Goal: Information Seeking & Learning: Learn about a topic

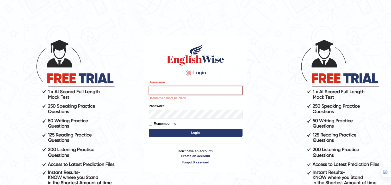
type input "bhuvaneswari_parramatta"
click at [149, 129] on button "Login" at bounding box center [196, 133] width 94 height 8
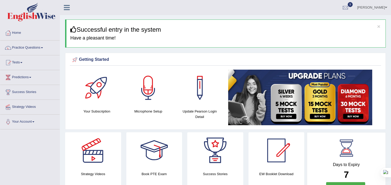
click at [45, 47] on link "Practice Questions" at bounding box center [29, 47] width 59 height 13
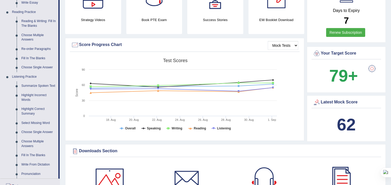
scroll to position [145, 0]
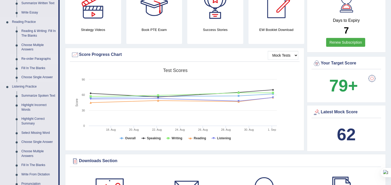
click at [43, 59] on link "Re-order Paragraphs" at bounding box center [38, 58] width 39 height 9
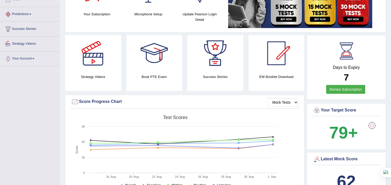
scroll to position [145, 0]
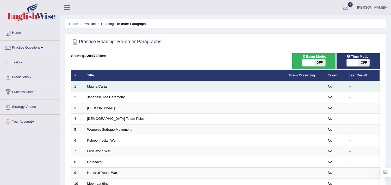
click at [98, 85] on link "Magna Carta" at bounding box center [97, 87] width 20 height 4
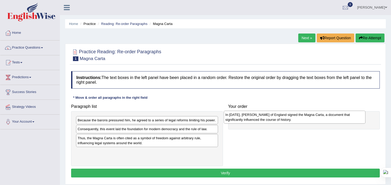
drag, startPoint x: 140, startPoint y: 133, endPoint x: 288, endPoint y: 119, distance: 148.4
click at [288, 119] on div "In [DATE], [PERSON_NAME] of England signed the Magna Carta, a document that sig…" at bounding box center [295, 117] width 142 height 13
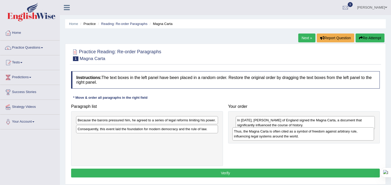
drag, startPoint x: 155, startPoint y: 144, endPoint x: 311, endPoint y: 137, distance: 156.4
click at [311, 137] on div "Thus, the Magna Carta is often cited as a symbol of freedom against arbitrary r…" at bounding box center [303, 134] width 142 height 13
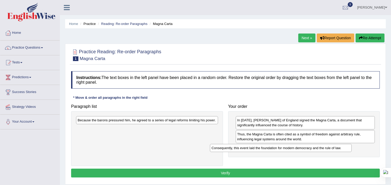
drag, startPoint x: 178, startPoint y: 131, endPoint x: 312, endPoint y: 149, distance: 135.2
click at [312, 149] on div "Consequently, this event laid the foundation for modern democracy and the rule …" at bounding box center [281, 148] width 142 height 8
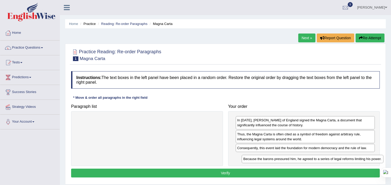
drag, startPoint x: 118, startPoint y: 123, endPoint x: 284, endPoint y: 162, distance: 170.1
click at [284, 162] on div "Because the barons pressured him, he agreed to a series of legal reforms limiti…" at bounding box center [313, 159] width 142 height 8
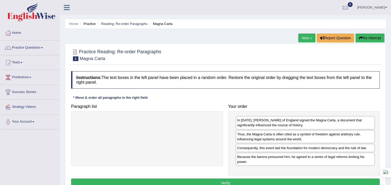
click at [252, 181] on button "Verify" at bounding box center [225, 183] width 309 height 9
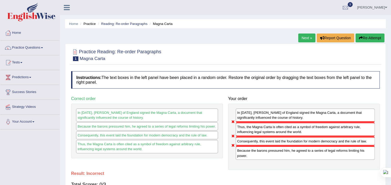
click at [305, 39] on link "Next »" at bounding box center [306, 38] width 17 height 9
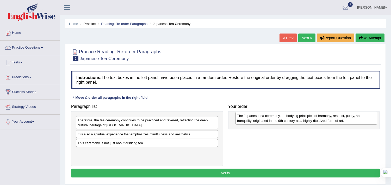
drag, startPoint x: 113, startPoint y: 139, endPoint x: 270, endPoint y: 119, distance: 157.9
click at [270, 119] on div "The Japanese tea ceremony, embodying principles of harmony, respect, purity, an…" at bounding box center [306, 118] width 142 height 13
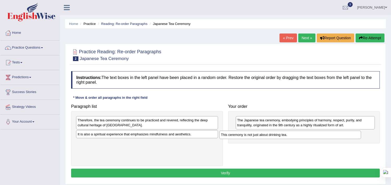
drag, startPoint x: 176, startPoint y: 145, endPoint x: 320, endPoint y: 137, distance: 143.5
click at [320, 137] on div "This ceremony is not just about drinking tea." at bounding box center [290, 135] width 142 height 8
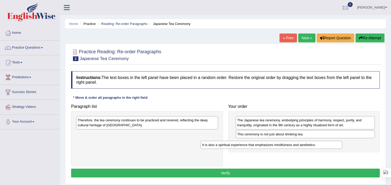
drag, startPoint x: 161, startPoint y: 136, endPoint x: 287, endPoint y: 147, distance: 126.7
click at [287, 147] on div "It is also a spiritual experience that emphasizes mindfulness and aesthetics." at bounding box center [272, 145] width 142 height 8
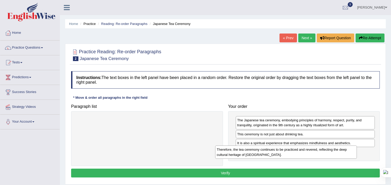
drag, startPoint x: 201, startPoint y: 122, endPoint x: 340, endPoint y: 151, distance: 142.1
click at [340, 151] on div "Therefore, the tea ceremony continues to be practiced and revered, reflecting t…" at bounding box center [286, 152] width 142 height 13
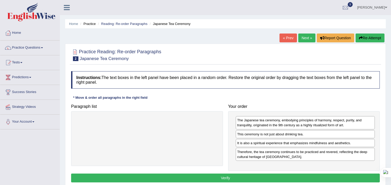
click at [241, 180] on button "Verify" at bounding box center [225, 178] width 309 height 9
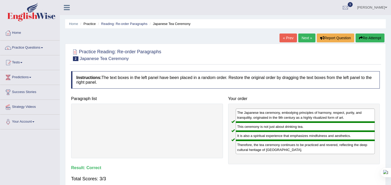
click at [300, 39] on link "Next »" at bounding box center [306, 38] width 17 height 9
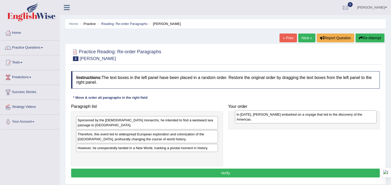
drag, startPoint x: 0, startPoint y: 0, endPoint x: 267, endPoint y: 120, distance: 292.8
click at [267, 120] on div "In 1492, Christopher Columbus embarked on a voyage that led to the discovery of…" at bounding box center [306, 117] width 142 height 13
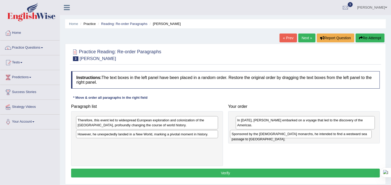
drag, startPoint x: 196, startPoint y: 123, endPoint x: 350, endPoint y: 137, distance: 154.5
click at [350, 137] on div "Sponsored by the Spanish monarchs, he intended to find a westward sea passage t…" at bounding box center [301, 134] width 142 height 8
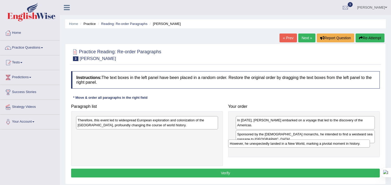
drag, startPoint x: 162, startPoint y: 139, endPoint x: 314, endPoint y: 147, distance: 152.1
click at [314, 147] on div "Paragraph list Therefore, this event led to widespread European exploration and…" at bounding box center [225, 134] width 314 height 65
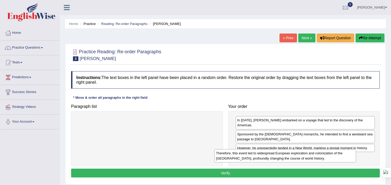
drag, startPoint x: 207, startPoint y: 126, endPoint x: 345, endPoint y: 159, distance: 142.2
click at [345, 159] on div "Therefore, this event led to widespread European exploration and colonization o…" at bounding box center [285, 155] width 142 height 13
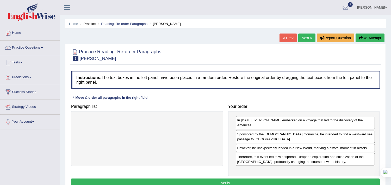
click at [286, 179] on button "Verify" at bounding box center [225, 183] width 309 height 9
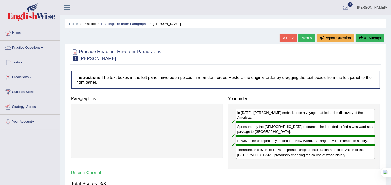
click at [301, 37] on link "Next »" at bounding box center [306, 38] width 17 height 9
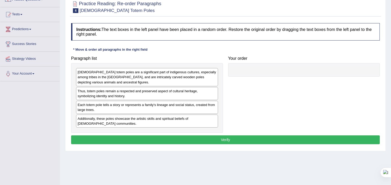
scroll to position [58, 0]
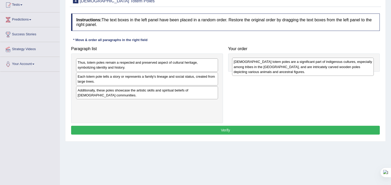
drag, startPoint x: 159, startPoint y: 66, endPoint x: 315, endPoint y: 65, distance: 156.0
click at [315, 65] on div "Native American totem poles are a significant part of indigenous cultures, espe…" at bounding box center [303, 67] width 142 height 18
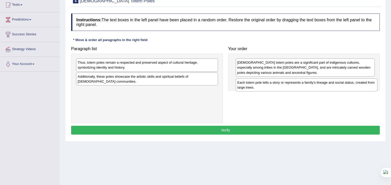
drag, startPoint x: 192, startPoint y: 80, endPoint x: 352, endPoint y: 86, distance: 159.7
click at [352, 86] on div "Each totem pole tells a story or represents a family's lineage and social statu…" at bounding box center [307, 85] width 142 height 13
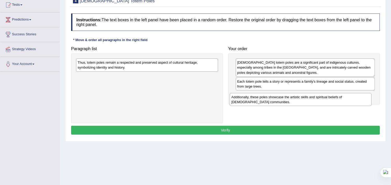
drag, startPoint x: 201, startPoint y: 76, endPoint x: 355, endPoint y: 97, distance: 155.0
click at [355, 97] on div "Additionally, these poles showcase the artistic skills and spiritual beliefs of…" at bounding box center [301, 99] width 142 height 13
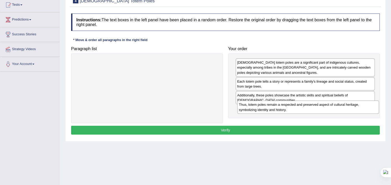
drag, startPoint x: 158, startPoint y: 58, endPoint x: 319, endPoint y: 100, distance: 166.6
click at [319, 101] on div "Thus, totem poles remain a respected and preserved aspect of cultural heritage,…" at bounding box center [308, 107] width 142 height 13
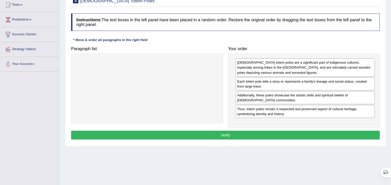
click at [243, 132] on button "Verify" at bounding box center [225, 135] width 309 height 9
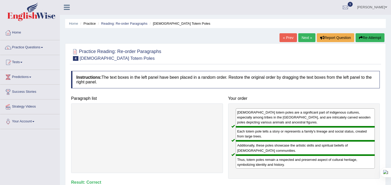
scroll to position [0, 0]
click at [308, 35] on link "Next »" at bounding box center [306, 38] width 17 height 9
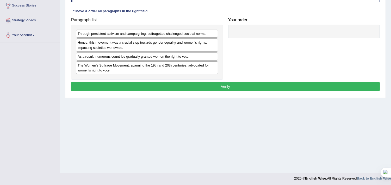
scroll to position [87, 0]
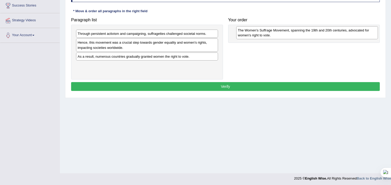
drag, startPoint x: 121, startPoint y: 67, endPoint x: 281, endPoint y: 32, distance: 164.0
click at [281, 32] on div "The Women's Suffrage Movement, spanning the 19th and 20th centuries, advocated …" at bounding box center [307, 32] width 142 height 13
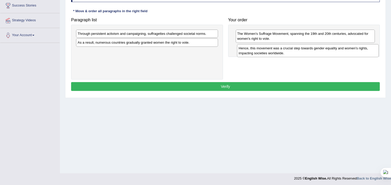
drag, startPoint x: 203, startPoint y: 45, endPoint x: 364, endPoint y: 50, distance: 161.0
click at [364, 50] on div "Hence, this movement was a crucial step towards gender equality and women's rig…" at bounding box center [308, 50] width 142 height 13
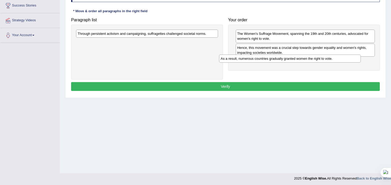
drag, startPoint x: 164, startPoint y: 42, endPoint x: 307, endPoint y: 58, distance: 143.8
click at [307, 58] on div "As a result, numerous countries gradually granted women the right to vote." at bounding box center [290, 59] width 142 height 8
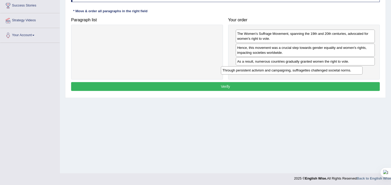
drag, startPoint x: 202, startPoint y: 33, endPoint x: 347, endPoint y: 69, distance: 149.6
click at [347, 69] on div "Through persistent activism and campaigning, suffragettes challenged societal n…" at bounding box center [292, 70] width 142 height 8
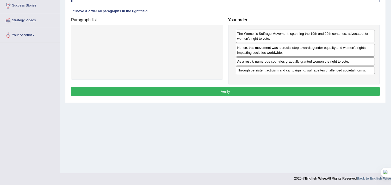
click at [234, 89] on button "Verify" at bounding box center [225, 91] width 309 height 9
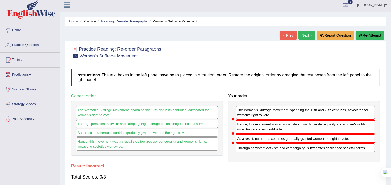
scroll to position [0, 0]
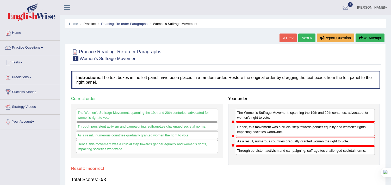
click at [302, 40] on link "Next »" at bounding box center [306, 38] width 17 height 9
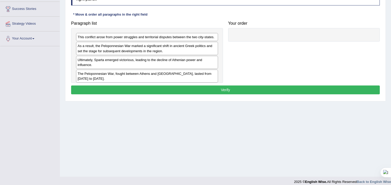
scroll to position [87, 0]
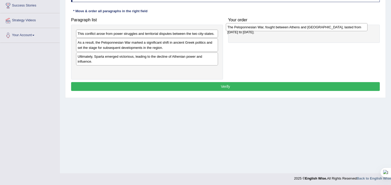
drag, startPoint x: 209, startPoint y: 71, endPoint x: 359, endPoint y: 28, distance: 156.2
click at [359, 28] on div "The Peloponnesian War, fought between Athens and [GEOGRAPHIC_DATA], lasted from…" at bounding box center [297, 27] width 142 height 8
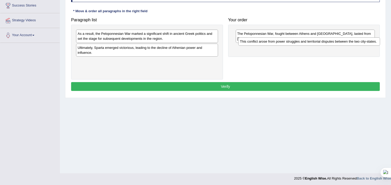
drag, startPoint x: 186, startPoint y: 36, endPoint x: 348, endPoint y: 44, distance: 162.4
click at [348, 44] on div "This conflict arose from power struggles and territorial disputes between the t…" at bounding box center [309, 41] width 142 height 8
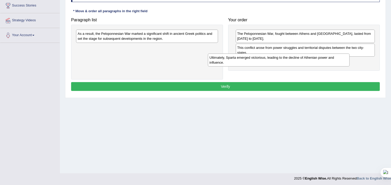
drag, startPoint x: 190, startPoint y: 53, endPoint x: 319, endPoint y: 58, distance: 129.3
click at [322, 60] on div "Ultimately, Sparta emerged victorious, leading to the decline of Athenian power…" at bounding box center [279, 60] width 142 height 13
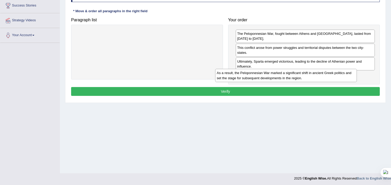
drag, startPoint x: 204, startPoint y: 32, endPoint x: 337, endPoint y: 71, distance: 139.0
click at [342, 71] on div "As a result, the Peloponnesian War marked a significant shift in ancient Greek …" at bounding box center [286, 75] width 142 height 13
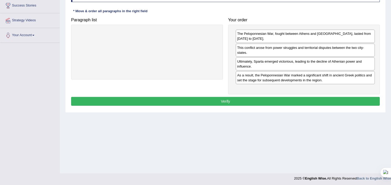
click at [271, 100] on button "Verify" at bounding box center [225, 101] width 309 height 9
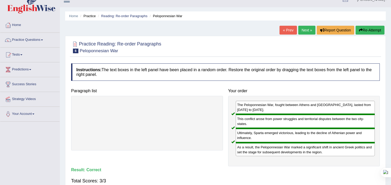
scroll to position [0, 0]
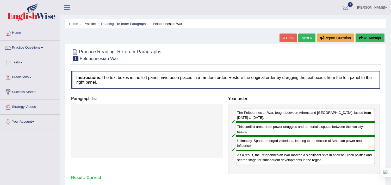
click at [305, 39] on link "Next »" at bounding box center [306, 38] width 17 height 9
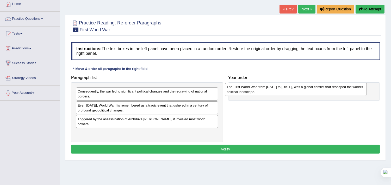
drag, startPoint x: 111, startPoint y: 132, endPoint x: 260, endPoint y: 90, distance: 154.6
click at [260, 90] on div "The First World War, from 1914 to 1918, was a global conflict that reshaped the…" at bounding box center [296, 89] width 142 height 13
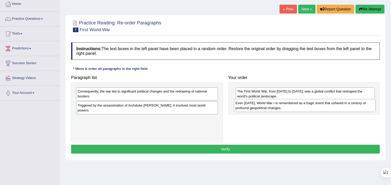
drag, startPoint x: 162, startPoint y: 110, endPoint x: 320, endPoint y: 107, distance: 157.8
click at [320, 107] on div "Even today, World War I is remembered as a tragic event that ushered in a centu…" at bounding box center [305, 105] width 142 height 13
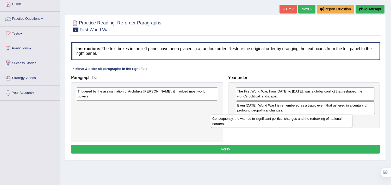
drag, startPoint x: 148, startPoint y: 91, endPoint x: 282, endPoint y: 119, distance: 137.4
click at [282, 119] on div "Consequently, the war led to significant political changes and the redrawing of…" at bounding box center [282, 121] width 142 height 13
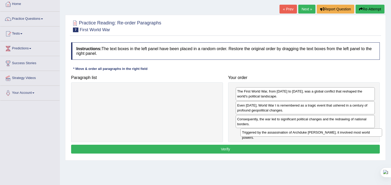
drag, startPoint x: 180, startPoint y: 95, endPoint x: 345, endPoint y: 135, distance: 170.3
click at [345, 135] on div "Triggered by the assassination of Archduke Franz Ferdinand, it involved most wo…" at bounding box center [311, 133] width 142 height 8
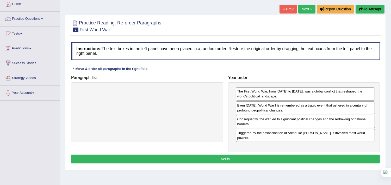
click at [288, 157] on button "Verify" at bounding box center [225, 159] width 309 height 9
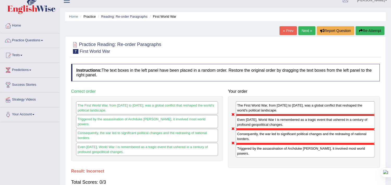
scroll to position [1, 0]
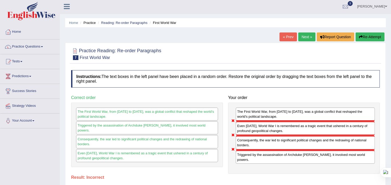
click at [305, 36] on link "Next »" at bounding box center [306, 37] width 17 height 9
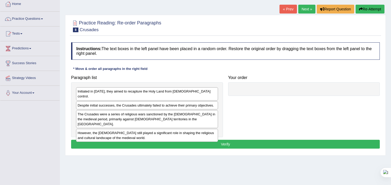
scroll to position [29, 0]
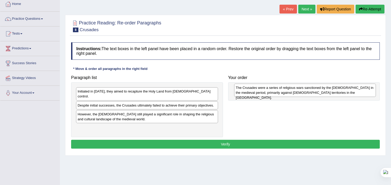
drag, startPoint x: 123, startPoint y: 113, endPoint x: 281, endPoint y: 91, distance: 159.5
click at [281, 91] on div "The Crusades were a series of religious wars sanctioned by the [DEMOGRAPHIC_DAT…" at bounding box center [305, 90] width 142 height 13
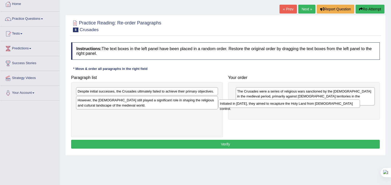
drag, startPoint x: 181, startPoint y: 93, endPoint x: 323, endPoint y: 106, distance: 142.8
click at [323, 106] on div "Initiated in [DATE], they aimed to recapture the Holy Land from [DEMOGRAPHIC_DA…" at bounding box center [289, 104] width 142 height 8
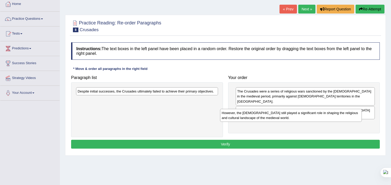
drag, startPoint x: 154, startPoint y: 105, endPoint x: 263, endPoint y: 111, distance: 109.5
click at [298, 118] on div "However, the Crusades still played a significant role in shaping the religious …" at bounding box center [291, 115] width 142 height 13
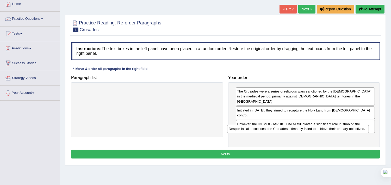
drag, startPoint x: 179, startPoint y: 91, endPoint x: 333, endPoint y: 126, distance: 158.0
click at [332, 128] on div "Despite initial successes, the Crusades ultimately failed to achieve their prim…" at bounding box center [298, 129] width 142 height 8
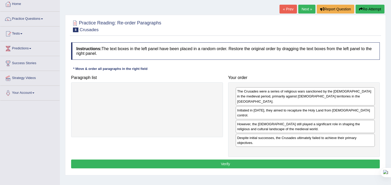
click at [253, 160] on button "Verify" at bounding box center [225, 164] width 309 height 9
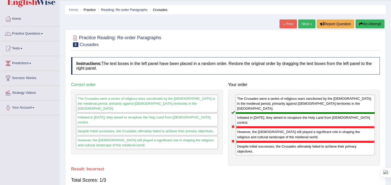
scroll to position [0, 0]
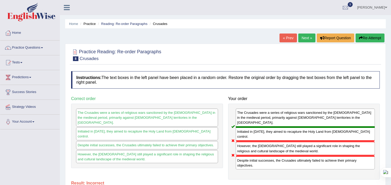
click at [309, 37] on link "Next »" at bounding box center [306, 38] width 17 height 9
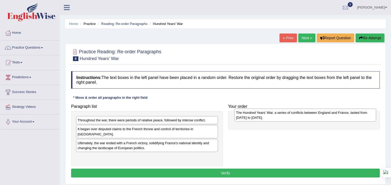
drag, startPoint x: 113, startPoint y: 157, endPoint x: 272, endPoint y: 118, distance: 163.2
click at [272, 118] on div "The Hundred Years' War, a series of conflicts between England and France, laste…" at bounding box center [305, 115] width 142 height 13
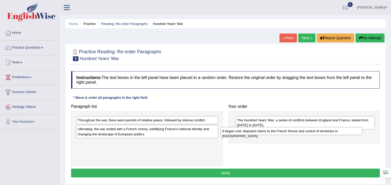
drag, startPoint x: 166, startPoint y: 132, endPoint x: 311, endPoint y: 134, distance: 144.5
click at [311, 134] on div "It began over disputed claims to the French throne and control of territories i…" at bounding box center [292, 131] width 142 height 8
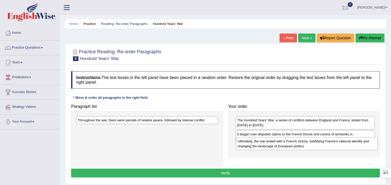
drag, startPoint x: 137, startPoint y: 132, endPoint x: 297, endPoint y: 144, distance: 160.3
click at [297, 144] on div "Ultimately, the war ended with a French victory, solidifying France's national …" at bounding box center [307, 143] width 142 height 13
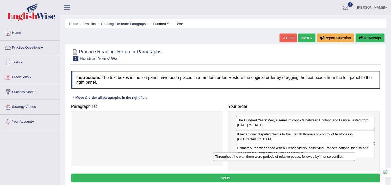
drag, startPoint x: 204, startPoint y: 120, endPoint x: 342, endPoint y: 157, distance: 142.2
click at [342, 157] on div "Throughout the war, there were periods of relative peace, followed by intense c…" at bounding box center [285, 157] width 142 height 8
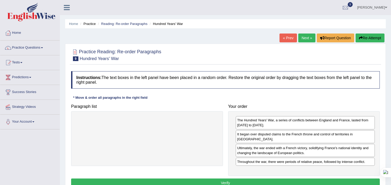
click at [305, 179] on button "Verify" at bounding box center [225, 183] width 309 height 9
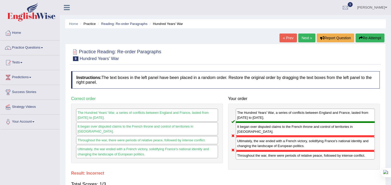
click at [306, 37] on link "Next »" at bounding box center [306, 38] width 17 height 9
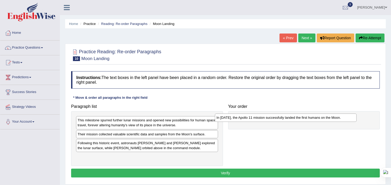
drag, startPoint x: 98, startPoint y: 145, endPoint x: 237, endPoint y: 119, distance: 141.1
click at [237, 119] on div "In [DATE], the Apollo 11 mission successfully landed the first humans on the Mo…" at bounding box center [286, 118] width 142 height 8
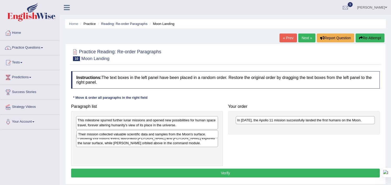
click at [188, 135] on div "Their mission collected valuable scientific data and samples from the Moon's su…" at bounding box center [148, 134] width 142 height 8
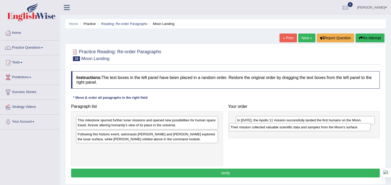
drag, startPoint x: 186, startPoint y: 136, endPoint x: 339, endPoint y: 129, distance: 153.0
click at [339, 129] on div "Their mission collected valuable scientific data and samples from the Moon's su…" at bounding box center [300, 127] width 142 height 8
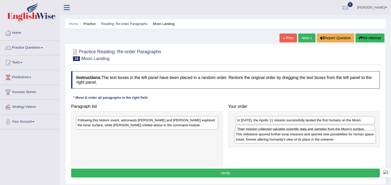
drag, startPoint x: 112, startPoint y: 124, endPoint x: 270, endPoint y: 138, distance: 158.7
click at [270, 138] on div "This milestone spurred further lunar missions and opened new possibilities for …" at bounding box center [305, 136] width 142 height 13
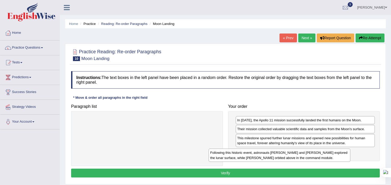
drag, startPoint x: 162, startPoint y: 122, endPoint x: 294, endPoint y: 155, distance: 136.5
click at [294, 155] on div "Following this historic event, astronauts Neil Armstrong and Buzz Aldrin explor…" at bounding box center [280, 155] width 142 height 13
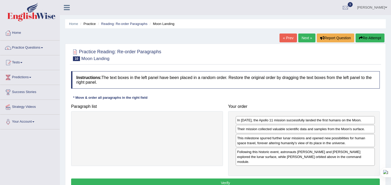
click at [233, 179] on button "Verify" at bounding box center [225, 183] width 309 height 9
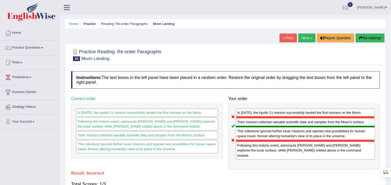
click at [303, 41] on link "Next »" at bounding box center [306, 38] width 17 height 9
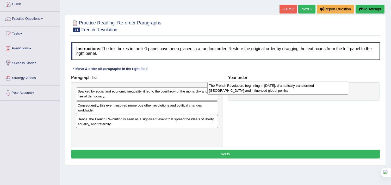
drag, startPoint x: 149, startPoint y: 110, endPoint x: 281, endPoint y: 91, distance: 133.5
click at [281, 91] on div "The French Revolution, beginning in 1789, dramatically transformed France and i…" at bounding box center [278, 88] width 142 height 13
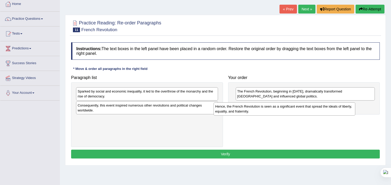
drag, startPoint x: 125, startPoint y: 126, endPoint x: 262, endPoint y: 114, distance: 138.1
click at [262, 114] on div "Hence, the French Revolution is seen as a significant event that spread the ide…" at bounding box center [285, 109] width 142 height 13
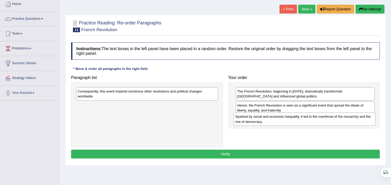
drag, startPoint x: 166, startPoint y: 95, endPoint x: 324, endPoint y: 120, distance: 159.6
click at [324, 120] on div "Sparked by social and economic inequality, it led to the overthrow of the monar…" at bounding box center [305, 119] width 142 height 13
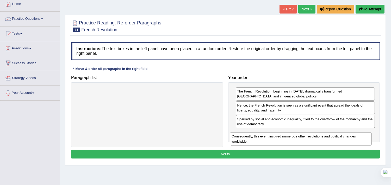
drag, startPoint x: 161, startPoint y: 90, endPoint x: 315, endPoint y: 135, distance: 160.3
click at [315, 135] on div "Consequently, this event inspired numerous other revolutions and political chan…" at bounding box center [301, 139] width 142 height 13
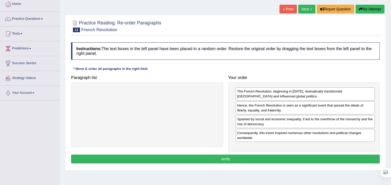
click at [262, 157] on button "Verify" at bounding box center [225, 159] width 309 height 9
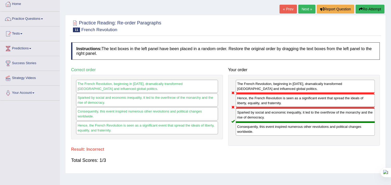
click at [306, 11] on link "Next »" at bounding box center [306, 9] width 17 height 9
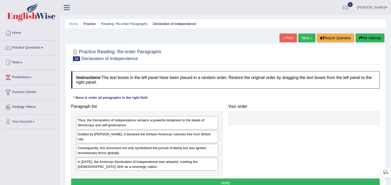
drag, startPoint x: 112, startPoint y: 166, endPoint x: 224, endPoint y: 137, distance: 115.5
click at [201, 158] on div "In [DATE], the American Declaration of Independence was adopted, marking the [D…" at bounding box center [147, 164] width 142 height 13
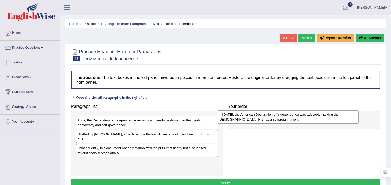
drag, startPoint x: 196, startPoint y: 155, endPoint x: 337, endPoint y: 121, distance: 144.8
click at [337, 121] on div "In [DATE], the American Declaration of Independence was adopted, marking the [D…" at bounding box center [288, 117] width 142 height 13
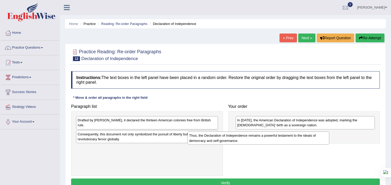
drag, startPoint x: 173, startPoint y: 128, endPoint x: 284, endPoint y: 143, distance: 112.5
click at [284, 143] on div "Thus, the Declaration of Independence remains a powerful testament to the ideal…" at bounding box center [258, 138] width 142 height 13
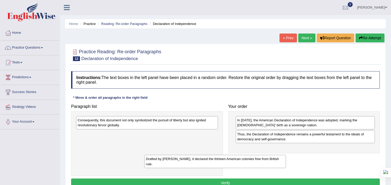
drag, startPoint x: 198, startPoint y: 124, endPoint x: 319, endPoint y: 156, distance: 124.9
click at [282, 157] on div "Drafted by Thomas Jefferson, it declared the thirteen American colonies free fr…" at bounding box center [215, 161] width 142 height 13
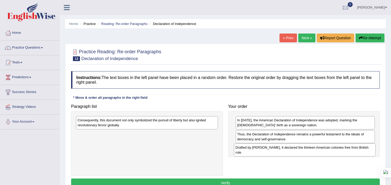
drag, startPoint x: 199, startPoint y: 139, endPoint x: 357, endPoint y: 152, distance: 158.4
click at [357, 152] on div "Drafted by Thomas Jefferson, it declared the thirteen American colonies free fr…" at bounding box center [305, 150] width 142 height 13
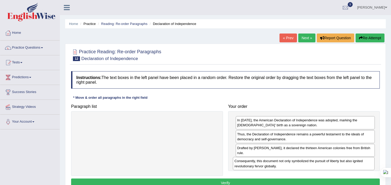
drag, startPoint x: 208, startPoint y: 122, endPoint x: 365, endPoint y: 163, distance: 162.0
click at [365, 163] on div "Consequently, this document not only symbolized the pursuit of liberty but also…" at bounding box center [304, 163] width 142 height 13
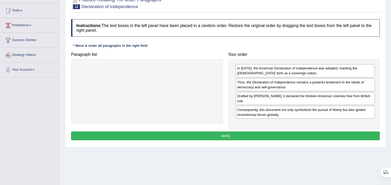
scroll to position [58, 0]
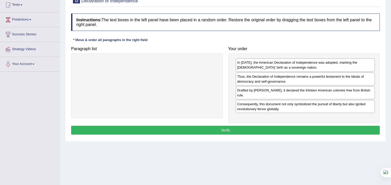
click at [284, 132] on button "Verify" at bounding box center [225, 130] width 309 height 9
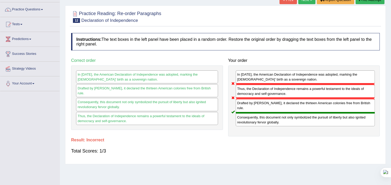
scroll to position [29, 0]
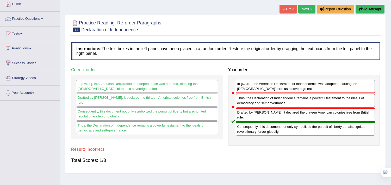
click at [312, 8] on link "Next »" at bounding box center [306, 9] width 17 height 9
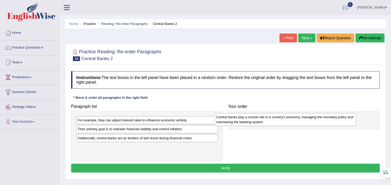
drag, startPoint x: 128, startPoint y: 134, endPoint x: 266, endPoint y: 121, distance: 139.1
click at [266, 121] on div "Central banks play a crucial role in a country's economy, managing the monetary…" at bounding box center [286, 119] width 142 height 13
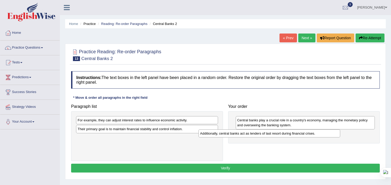
drag, startPoint x: 192, startPoint y: 140, endPoint x: 314, endPoint y: 135, distance: 122.7
click at [314, 135] on div "Additionally, central banks act as lenders of last resort during financial cris…" at bounding box center [269, 134] width 142 height 8
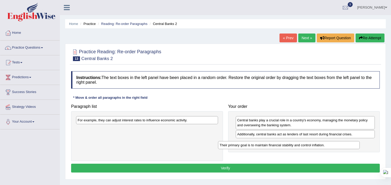
drag, startPoint x: 163, startPoint y: 131, endPoint x: 304, endPoint y: 145, distance: 141.3
click at [305, 146] on div "Their primary goal is to maintain financial stability and control inflation." at bounding box center [289, 145] width 142 height 8
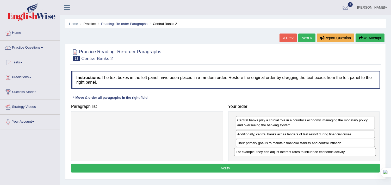
drag, startPoint x: 174, startPoint y: 120, endPoint x: 332, endPoint y: 152, distance: 161.2
click at [332, 152] on div "For example, they can adjust interest rates to influence economic activity." at bounding box center [305, 152] width 142 height 8
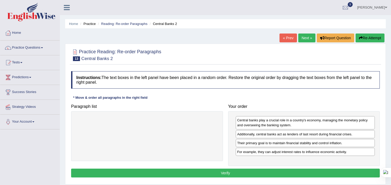
click at [253, 171] on button "Verify" at bounding box center [225, 173] width 309 height 9
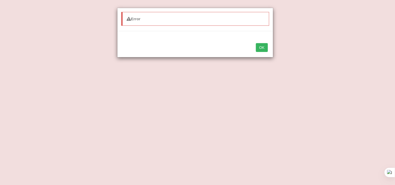
click at [262, 48] on button "OK" at bounding box center [262, 47] width 12 height 9
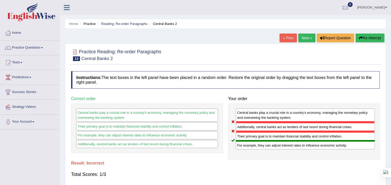
click at [308, 38] on link "Next »" at bounding box center [306, 38] width 17 height 9
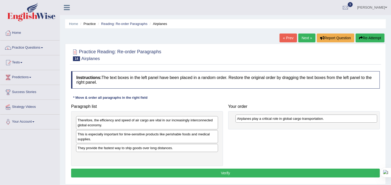
drag, startPoint x: 120, startPoint y: 159, endPoint x: 279, endPoint y: 121, distance: 164.0
click at [279, 121] on div "Airplanes play a critical role in global cargo transportation." at bounding box center [306, 119] width 142 height 8
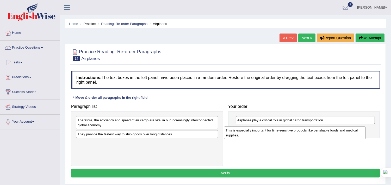
drag, startPoint x: 163, startPoint y: 137, endPoint x: 311, endPoint y: 133, distance: 148.0
click at [311, 133] on div "This is especially important for time-sensitive products like perishable foods …" at bounding box center [295, 133] width 142 height 13
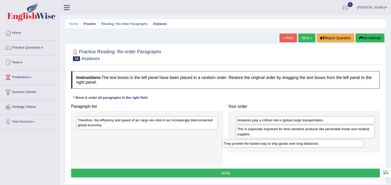
drag, startPoint x: 193, startPoint y: 138, endPoint x: 330, endPoint y: 141, distance: 137.0
click at [332, 145] on div "They provide the fastest way to ship goods over long distances." at bounding box center [293, 144] width 142 height 8
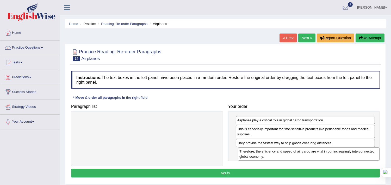
drag, startPoint x: 171, startPoint y: 124, endPoint x: 333, endPoint y: 155, distance: 164.7
click at [333, 155] on div "Therefore, the efficiency and speed of air cargo are vital in our increasingly …" at bounding box center [309, 154] width 142 height 13
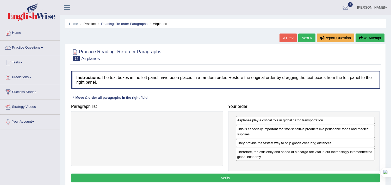
click at [280, 177] on button "Verify" at bounding box center [225, 178] width 309 height 9
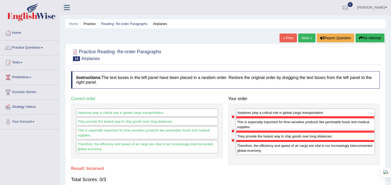
click at [308, 38] on link "Next »" at bounding box center [306, 38] width 17 height 9
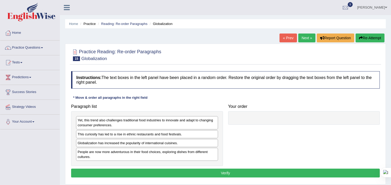
click at [136, 145] on div "Globalization has increased the popularity of international cuisines." at bounding box center [147, 143] width 142 height 8
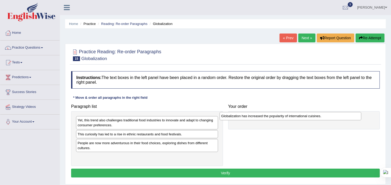
drag, startPoint x: 134, startPoint y: 145, endPoint x: 277, endPoint y: 117, distance: 146.1
click at [277, 117] on div "Globalization has increased the popularity of international cuisines." at bounding box center [291, 116] width 142 height 8
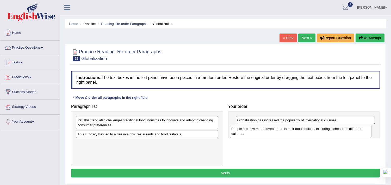
drag, startPoint x: 117, startPoint y: 144, endPoint x: 271, endPoint y: 130, distance: 154.3
click at [271, 130] on div "People are now more adventurous in their food choices, exploring dishes from di…" at bounding box center [301, 131] width 142 height 13
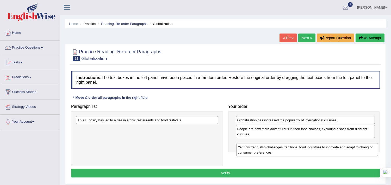
drag, startPoint x: 135, startPoint y: 128, endPoint x: 295, endPoint y: 155, distance: 162.4
click at [295, 155] on div "Yet, this trend also challenges traditional food industries to innovate and ada…" at bounding box center [307, 149] width 142 height 13
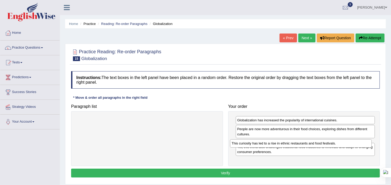
drag, startPoint x: 150, startPoint y: 126, endPoint x: 290, endPoint y: 143, distance: 141.2
click at [290, 143] on div "This curiosity has led to a rise in ethnic restaurants and food festivals." at bounding box center [301, 144] width 142 height 8
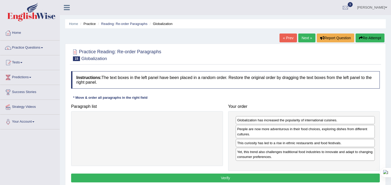
click at [254, 178] on button "Verify" at bounding box center [225, 178] width 309 height 9
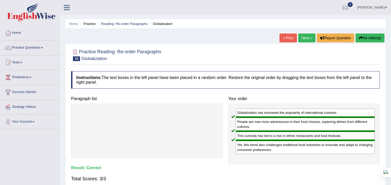
click at [306, 39] on link "Next »" at bounding box center [306, 38] width 17 height 9
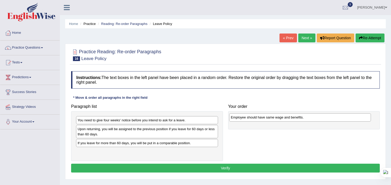
drag, startPoint x: 117, startPoint y: 145, endPoint x: 270, endPoint y: 119, distance: 155.3
click at [270, 119] on div "Employee should have same wage and benefits." at bounding box center [300, 118] width 142 height 8
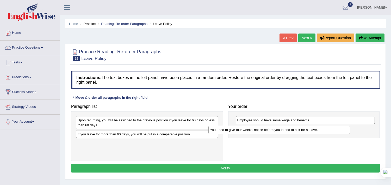
drag, startPoint x: 153, startPoint y: 121, endPoint x: 285, endPoint y: 130, distance: 132.6
click at [285, 130] on div "You need to give four weeks' notice before you intend to ask for a leave." at bounding box center [279, 130] width 142 height 8
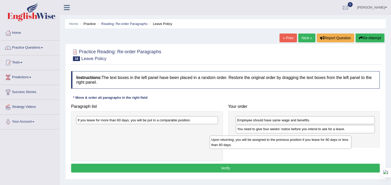
drag, startPoint x: 185, startPoint y: 128, endPoint x: 324, endPoint y: 145, distance: 140.3
click at [324, 147] on div "Upon returning, you will be assigned to the previous position if you leave for …" at bounding box center [281, 142] width 142 height 13
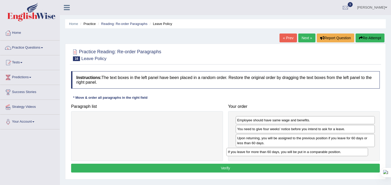
drag, startPoint x: 163, startPoint y: 118, endPoint x: 313, endPoint y: 150, distance: 153.6
click at [313, 150] on div "If you leave for more than 60 days, you will be put in a comparable position." at bounding box center [297, 152] width 142 height 8
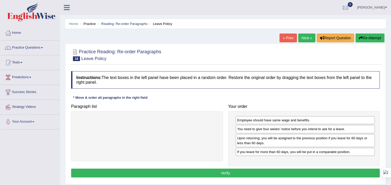
click at [266, 171] on button "Verify" at bounding box center [225, 173] width 309 height 9
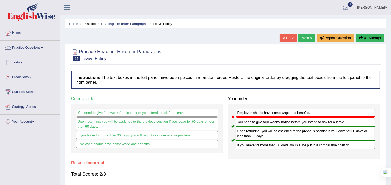
click at [305, 40] on link "Next »" at bounding box center [306, 38] width 17 height 9
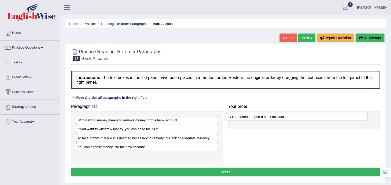
drag, startPoint x: 127, startPoint y: 130, endPoint x: 277, endPoint y: 118, distance: 150.5
click at [277, 118] on div "ID is required to open a bank account." at bounding box center [297, 117] width 142 height 8
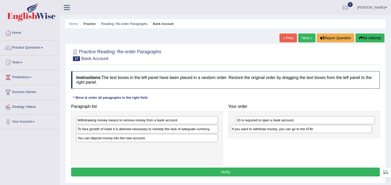
drag, startPoint x: 152, startPoint y: 132, endPoint x: 306, endPoint y: 132, distance: 154.2
click at [306, 132] on div "If you want to withdraw money, you can go to the ATM." at bounding box center [301, 129] width 142 height 8
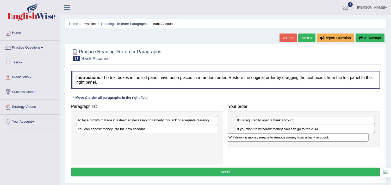
drag, startPoint x: 145, startPoint y: 123, endPoint x: 296, endPoint y: 141, distance: 151.7
click at [296, 141] on div "Withdrawing money means to remove money from a bank account." at bounding box center [298, 138] width 142 height 8
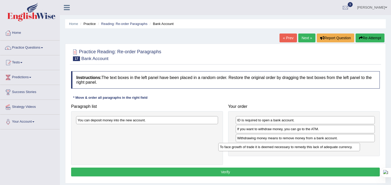
drag, startPoint x: 156, startPoint y: 124, endPoint x: 298, endPoint y: 150, distance: 144.6
click at [298, 150] on div "To face growth of trade it is deemed necessary to remedy this lack of adequate …" at bounding box center [289, 147] width 142 height 8
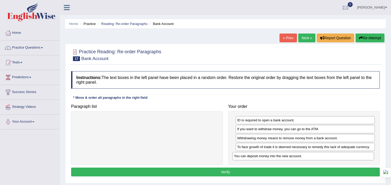
drag, startPoint x: 165, startPoint y: 124, endPoint x: 305, endPoint y: 155, distance: 143.5
click at [304, 157] on div "You can deposit money into the new account." at bounding box center [303, 156] width 142 height 8
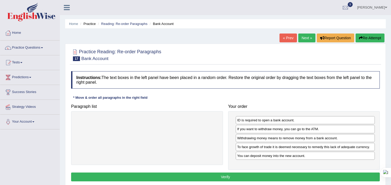
click at [241, 174] on button "Verify" at bounding box center [225, 177] width 309 height 9
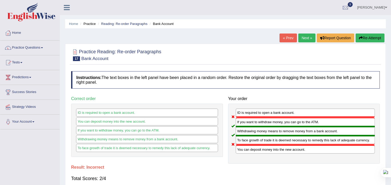
click at [307, 39] on link "Next »" at bounding box center [306, 38] width 17 height 9
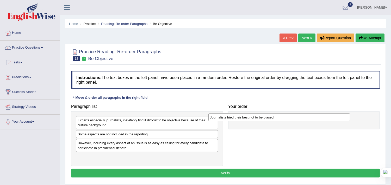
drag, startPoint x: 137, startPoint y: 160, endPoint x: 270, endPoint y: 121, distance: 138.2
click at [270, 121] on div "Journalists tried their best not to be biased." at bounding box center [279, 118] width 142 height 8
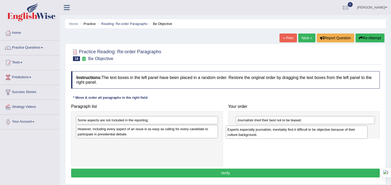
drag, startPoint x: 172, startPoint y: 126, endPoint x: 322, endPoint y: 135, distance: 150.0
click at [322, 135] on div "Experts especially journalists, inevitably find it difficult to be objective be…" at bounding box center [297, 132] width 142 height 13
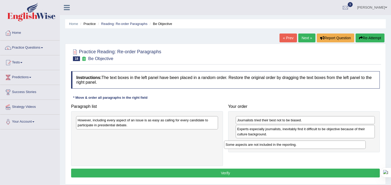
drag, startPoint x: 149, startPoint y: 122, endPoint x: 297, endPoint y: 147, distance: 149.9
click at [297, 147] on div "Some aspects are not included in the reporting." at bounding box center [295, 145] width 142 height 8
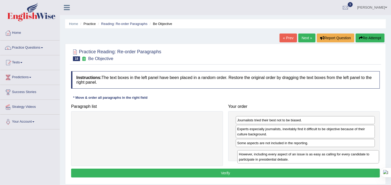
drag, startPoint x: 203, startPoint y: 120, endPoint x: 365, endPoint y: 154, distance: 164.8
click at [365, 154] on div "However, including every aspect of an issue is as easy as calling for every can…" at bounding box center [308, 157] width 142 height 13
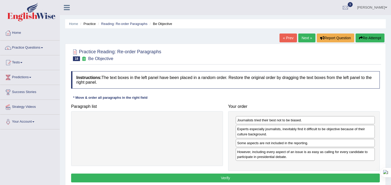
click at [238, 179] on button "Verify" at bounding box center [225, 178] width 309 height 9
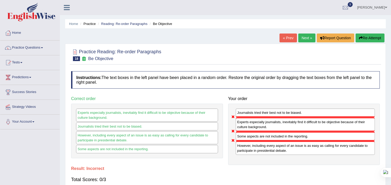
click at [306, 40] on link "Next »" at bounding box center [306, 38] width 17 height 9
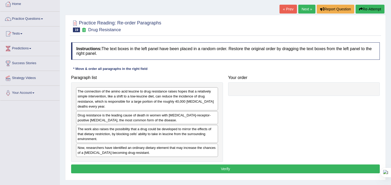
scroll to position [29, 0]
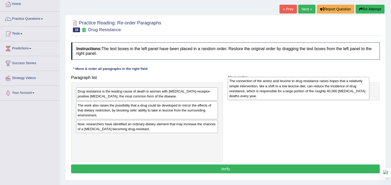
drag, startPoint x: 126, startPoint y: 104, endPoint x: 278, endPoint y: 94, distance: 151.9
click at [278, 94] on div "The connection of the amino acid leucine to drug resistance raises hopes that a…" at bounding box center [299, 88] width 142 height 23
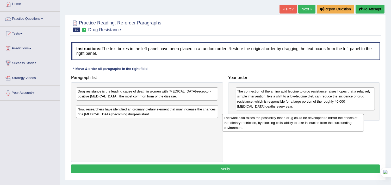
drag, startPoint x: 146, startPoint y: 113, endPoint x: 292, endPoint y: 126, distance: 146.6
click at [292, 126] on div "The work also raises the possibility that a drug could be developed to mirror t…" at bounding box center [293, 123] width 142 height 18
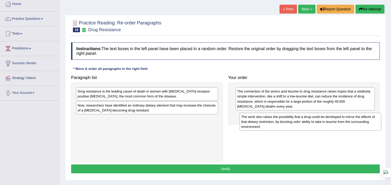
drag, startPoint x: 239, startPoint y: 115, endPoint x: 349, endPoint y: 121, distance: 111.1
click at [349, 121] on div "The work also raises the possibility that a drug could be developed to mirror t…" at bounding box center [311, 122] width 142 height 18
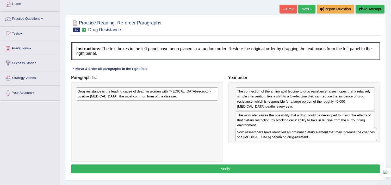
drag, startPoint x: 120, startPoint y: 113, endPoint x: 279, endPoint y: 140, distance: 161.3
click at [279, 140] on div "Now, researchers have identified an ordinary dietary element that may increase …" at bounding box center [306, 134] width 142 height 13
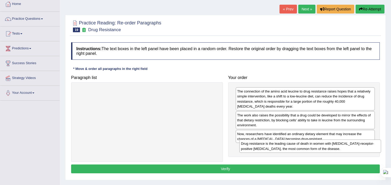
drag, startPoint x: 161, startPoint y: 92, endPoint x: 324, endPoint y: 145, distance: 171.5
click at [324, 145] on div "Drug resistance is the leading cause of death in women with [MEDICAL_DATA]-rece…" at bounding box center [310, 146] width 142 height 13
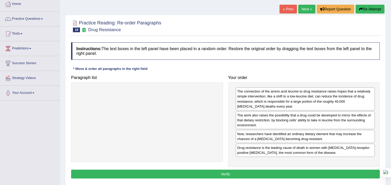
click at [257, 175] on button "Verify" at bounding box center [225, 174] width 309 height 9
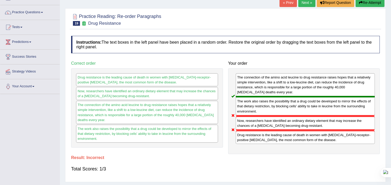
scroll to position [0, 0]
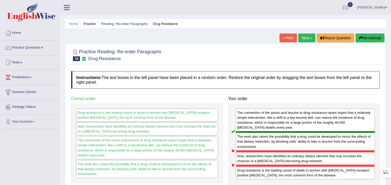
click at [386, 7] on span at bounding box center [386, 7] width 2 height 3
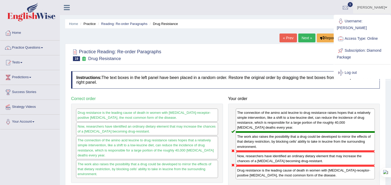
click at [260, 16] on div "Home Practice Reading: Re-order Paragraphs Drug Resistance « Prev Next » Report…" at bounding box center [225, 130] width 331 height 260
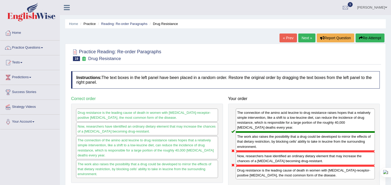
click at [385, 7] on span at bounding box center [386, 7] width 2 height 3
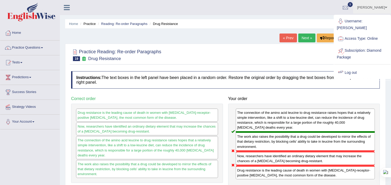
click at [355, 72] on link "Log out" at bounding box center [362, 73] width 56 height 12
